Goal: Navigation & Orientation: Find specific page/section

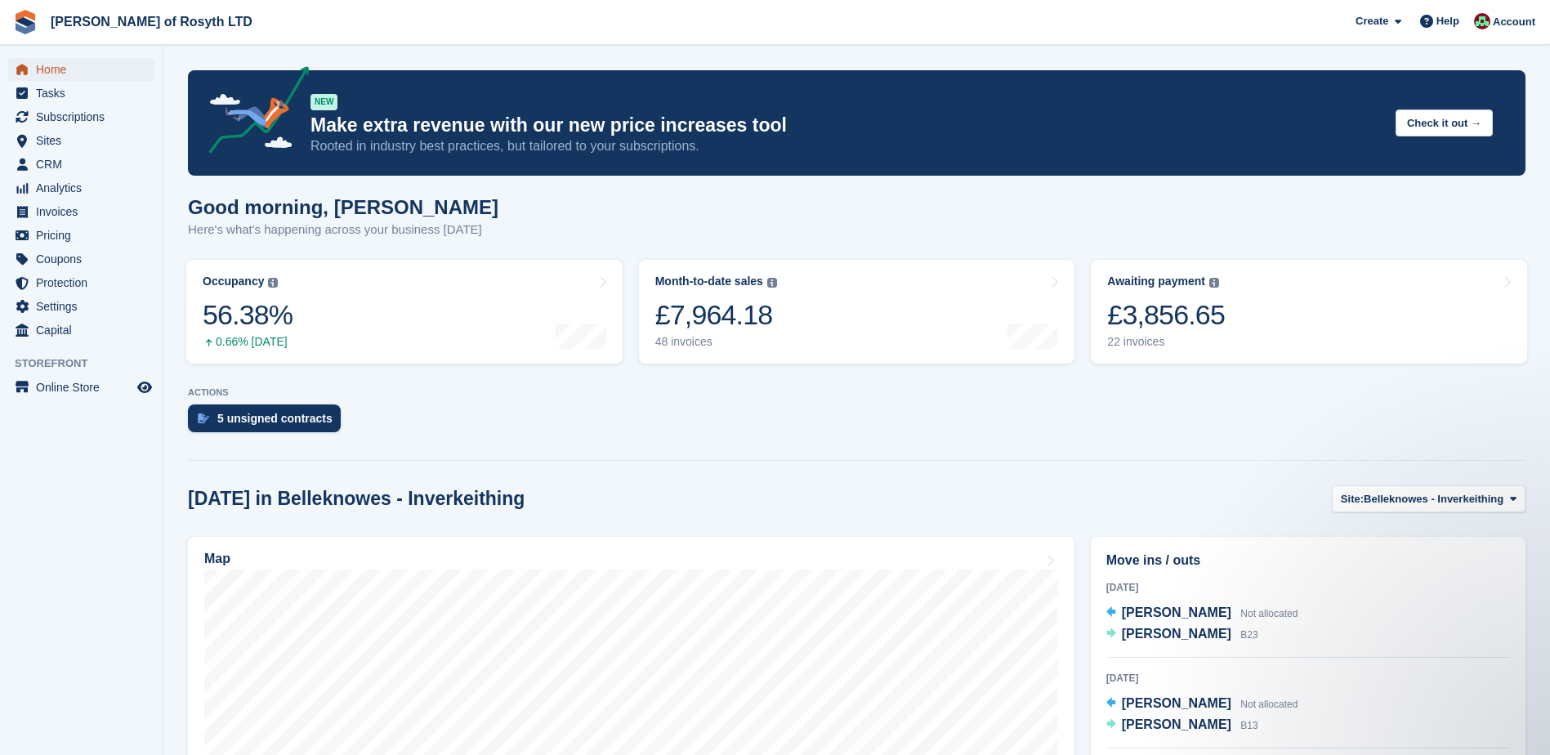
click at [55, 70] on span "Home" at bounding box center [85, 69] width 98 height 23
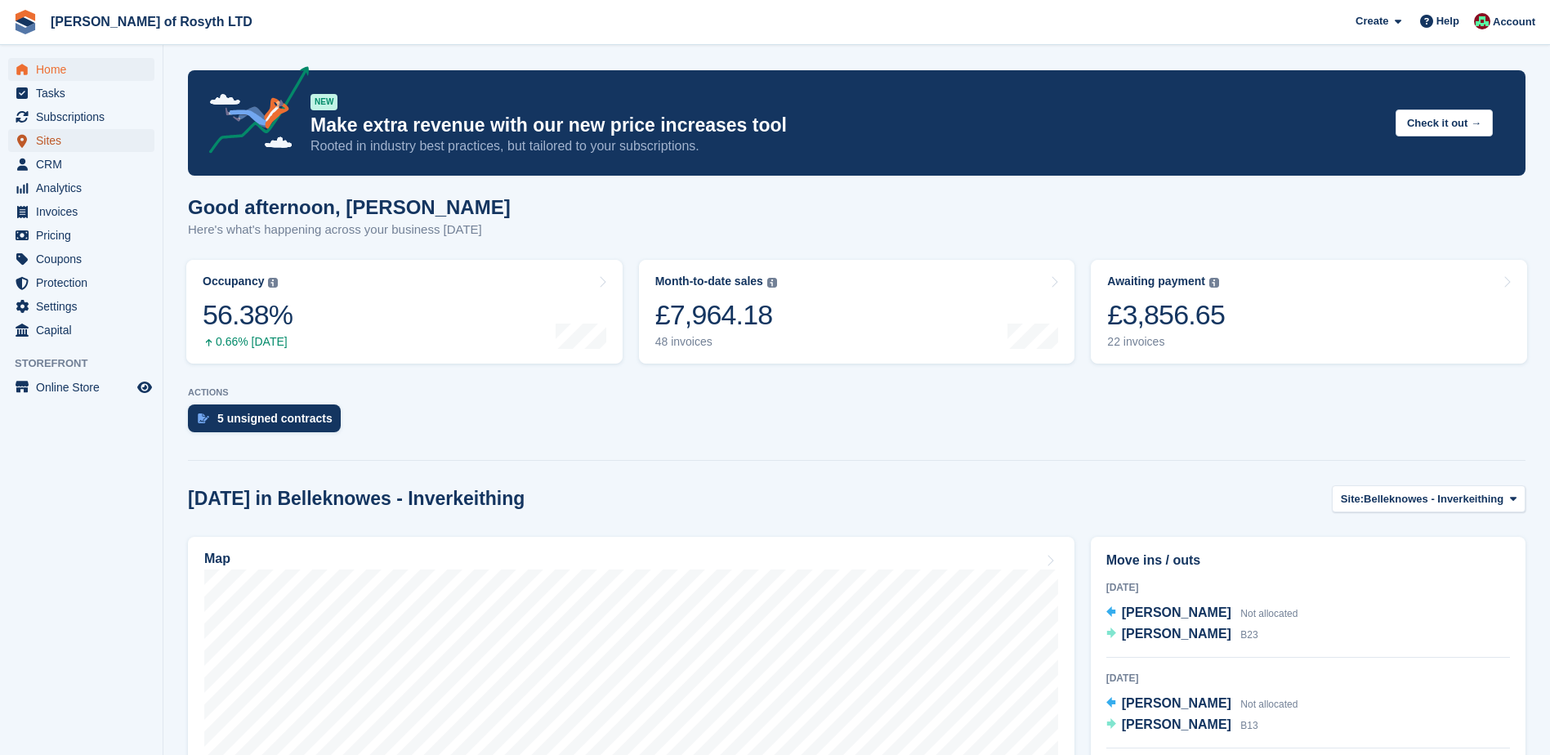
click at [56, 138] on span "Sites" at bounding box center [85, 140] width 98 height 23
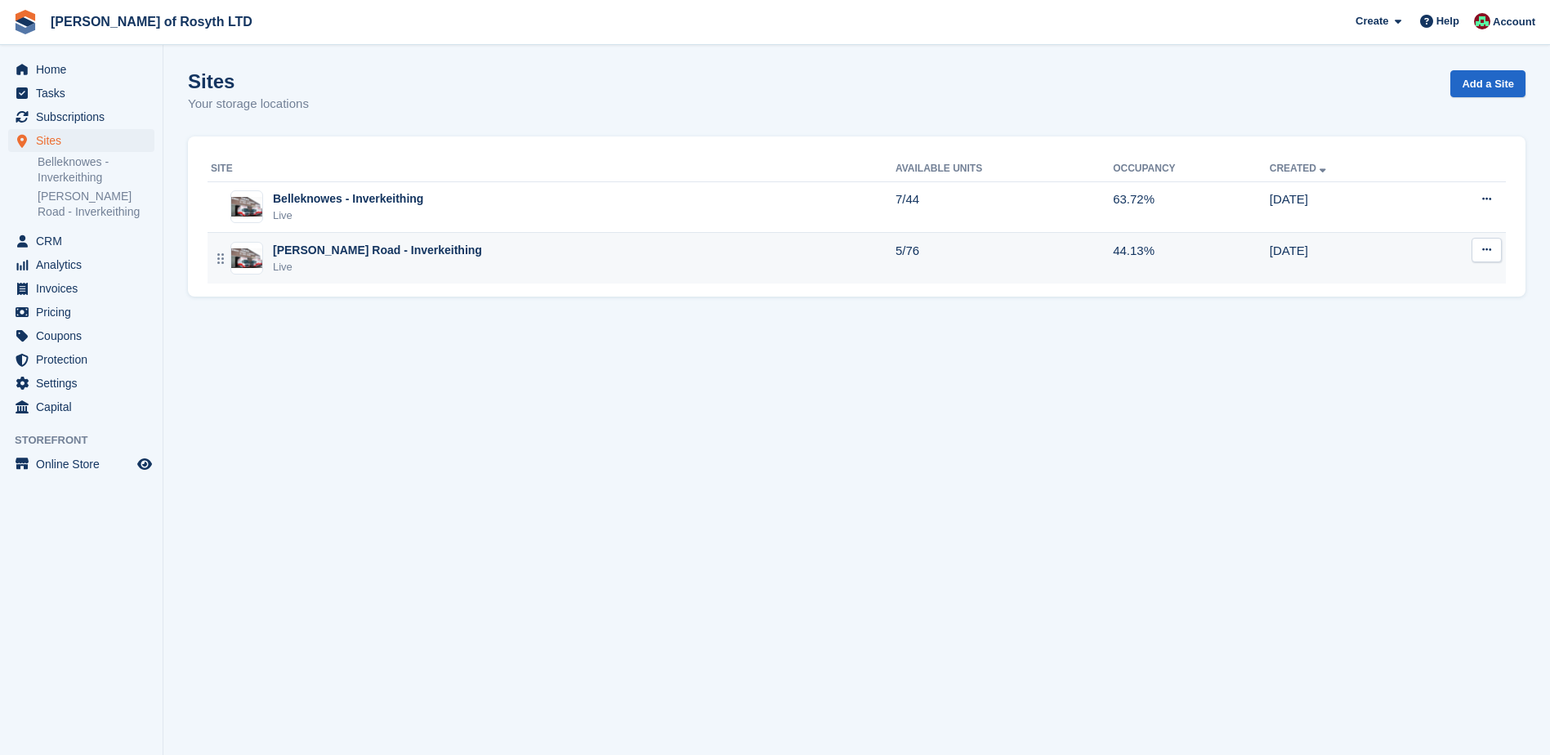
click at [349, 257] on div "[PERSON_NAME] Road - Inverkeithing" at bounding box center [377, 250] width 209 height 17
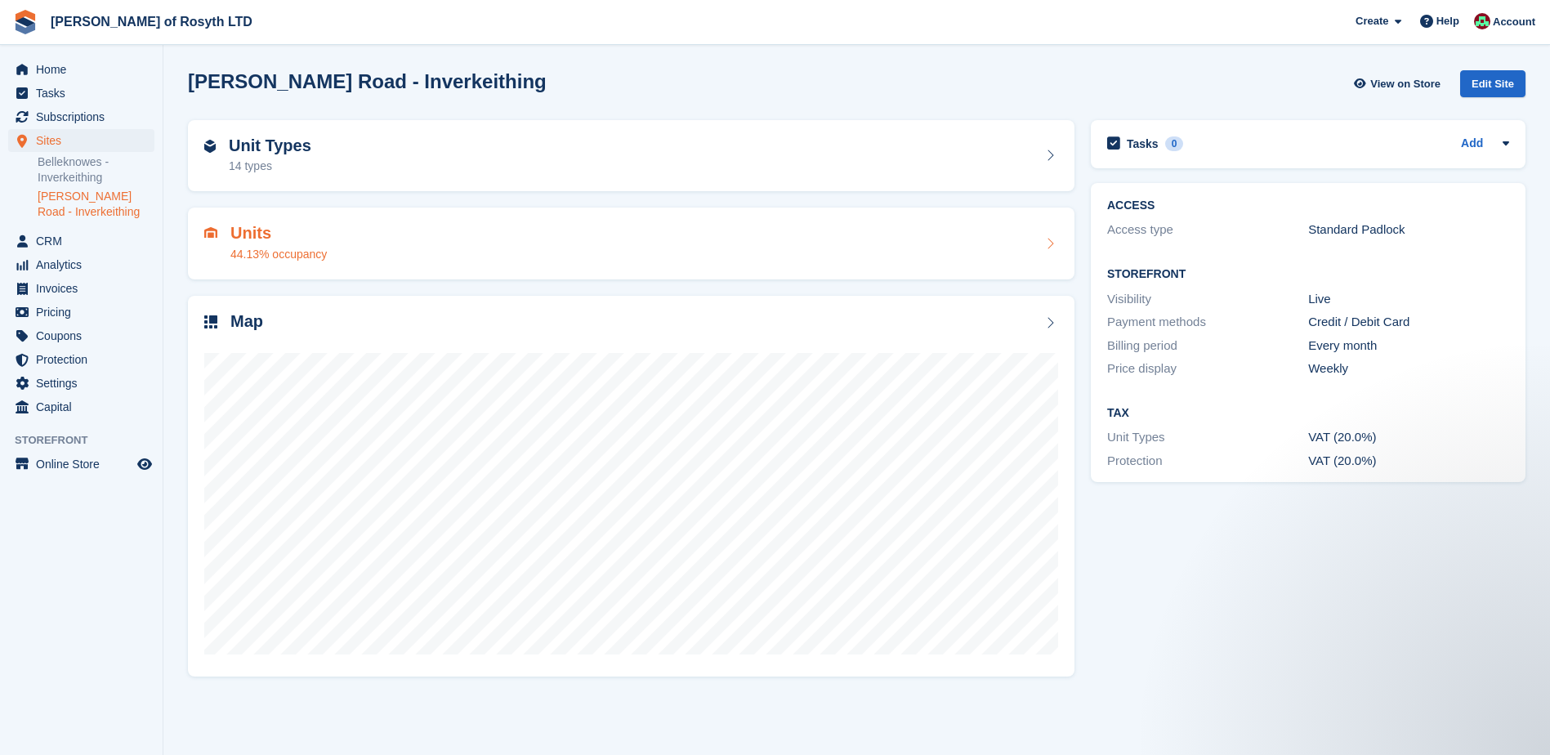
click at [255, 235] on h2 "Units" at bounding box center [278, 233] width 96 height 19
